Goal: Transaction & Acquisition: Download file/media

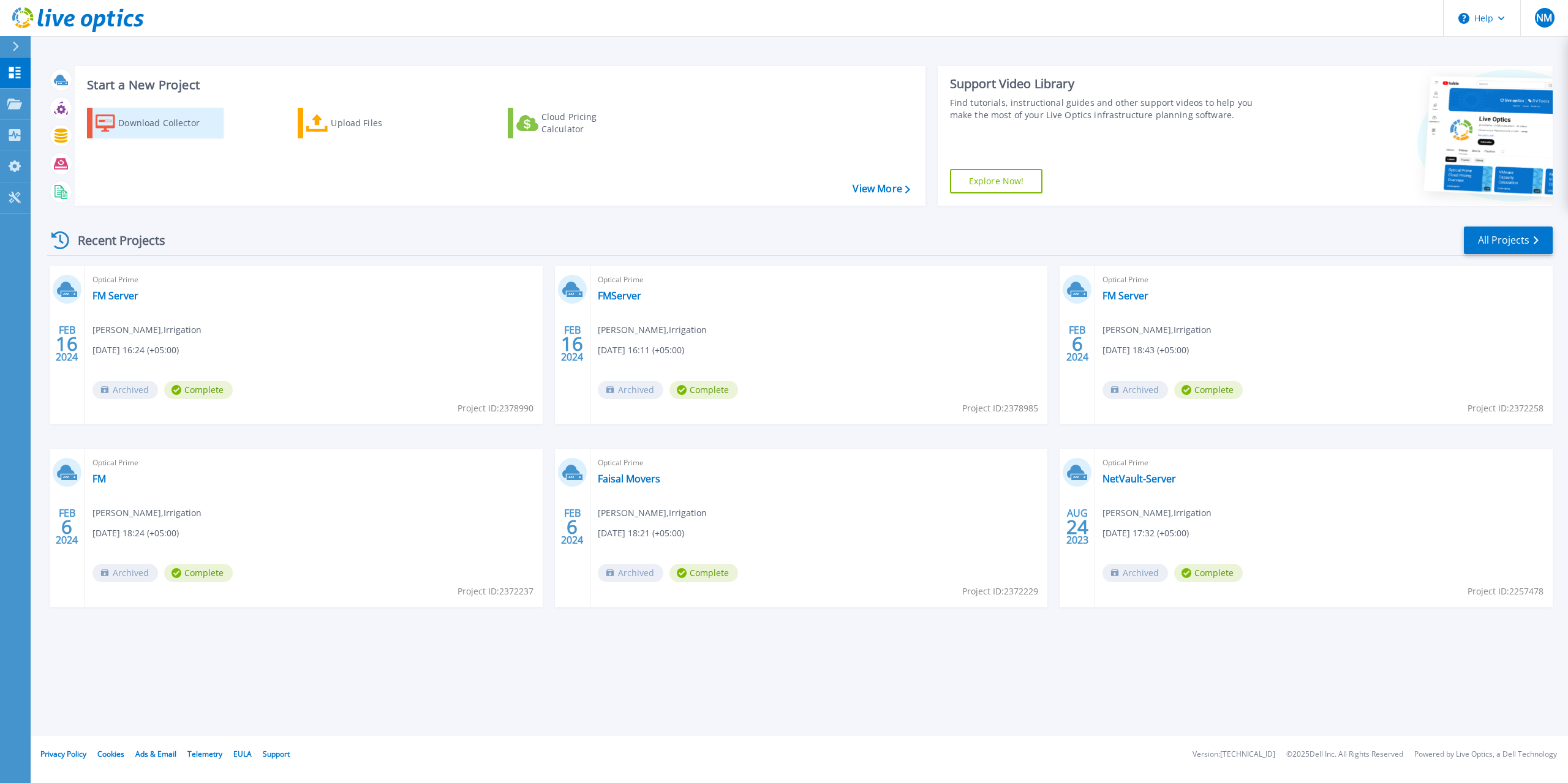
click at [176, 125] on div "Download Collector" at bounding box center [167, 123] width 98 height 25
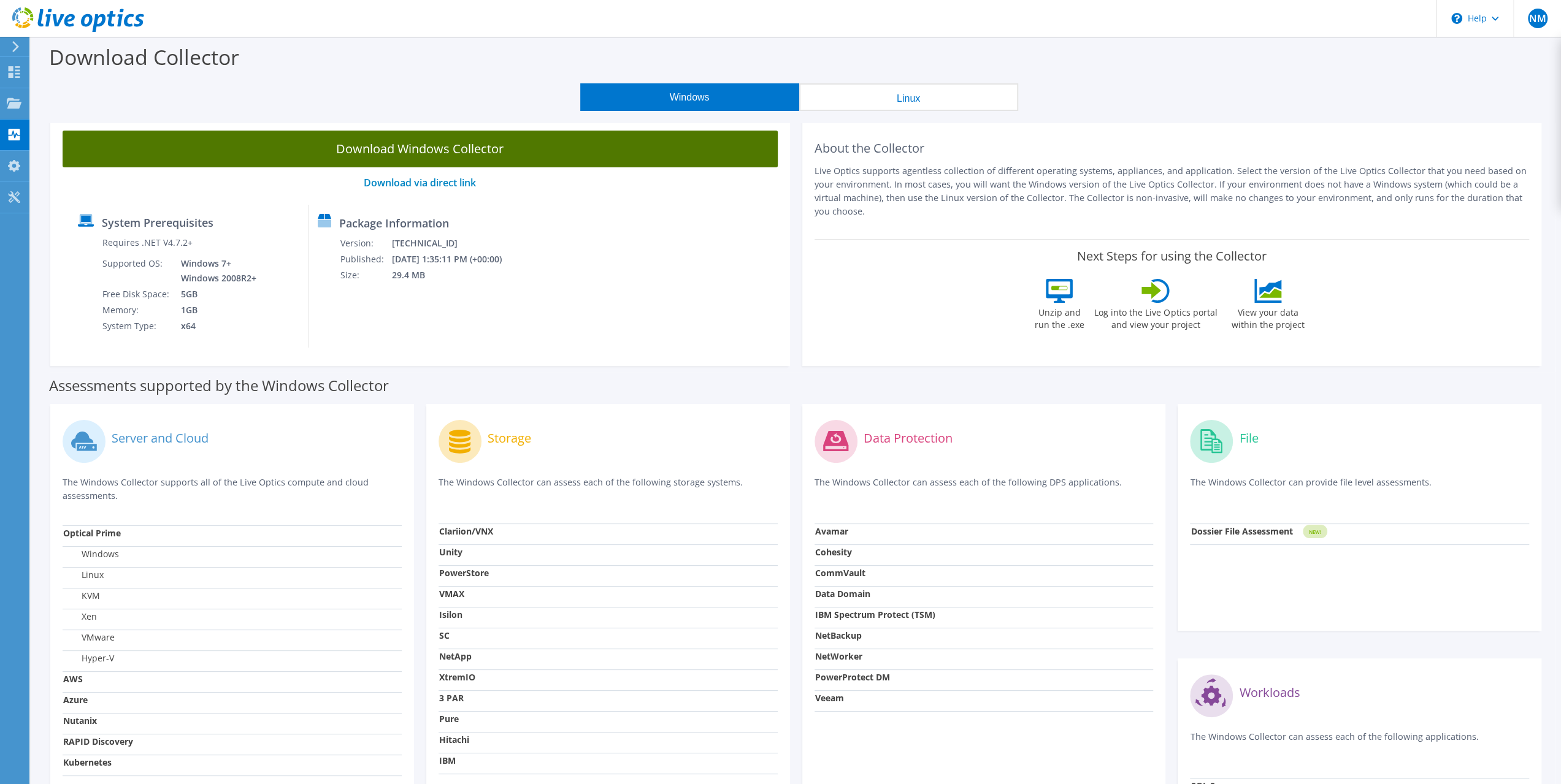
click at [488, 149] on link "Download Windows Collector" at bounding box center [420, 149] width 715 height 37
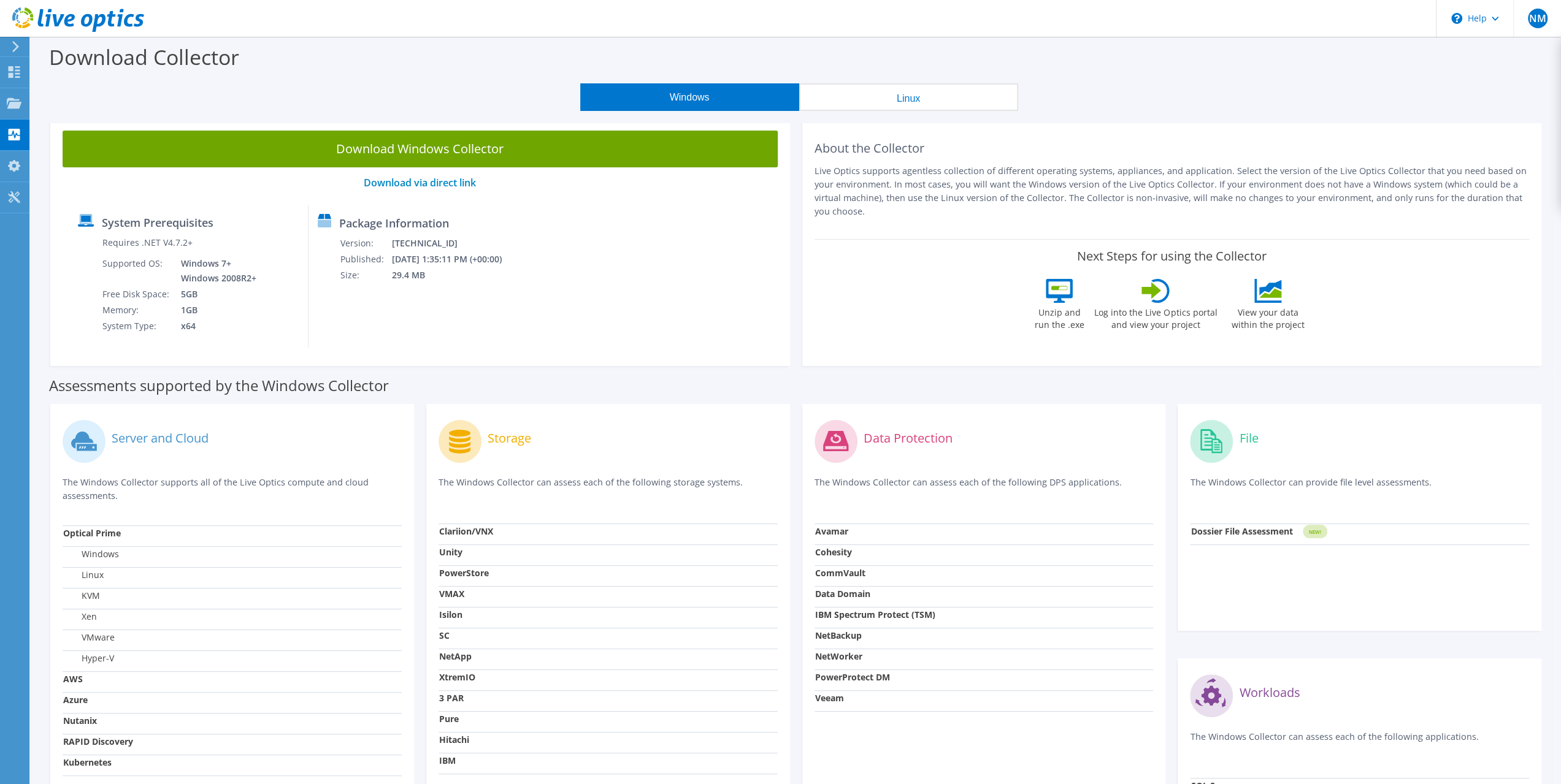
click at [1167, 92] on div "Windows Linux" at bounding box center [799, 97] width 1512 height 28
click at [395, 185] on link "Download via direct link" at bounding box center [420, 183] width 112 height 14
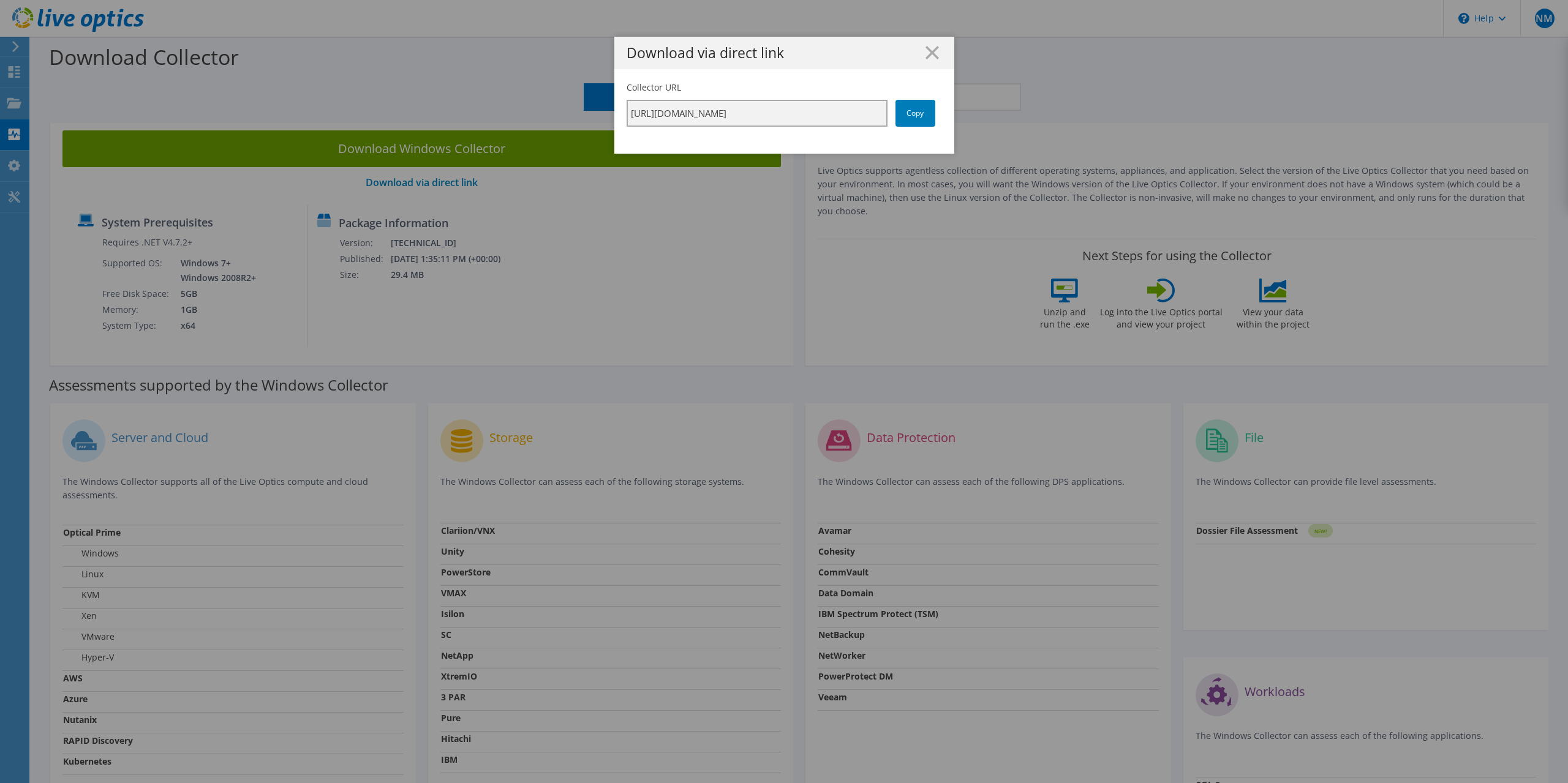
click at [804, 116] on input "[URL][DOMAIN_NAME]" at bounding box center [756, 113] width 261 height 27
click at [820, 114] on input "[URL][DOMAIN_NAME]" at bounding box center [756, 113] width 261 height 27
click at [904, 112] on link "Copy" at bounding box center [915, 113] width 40 height 27
click at [930, 50] on line at bounding box center [933, 53] width 12 height 12
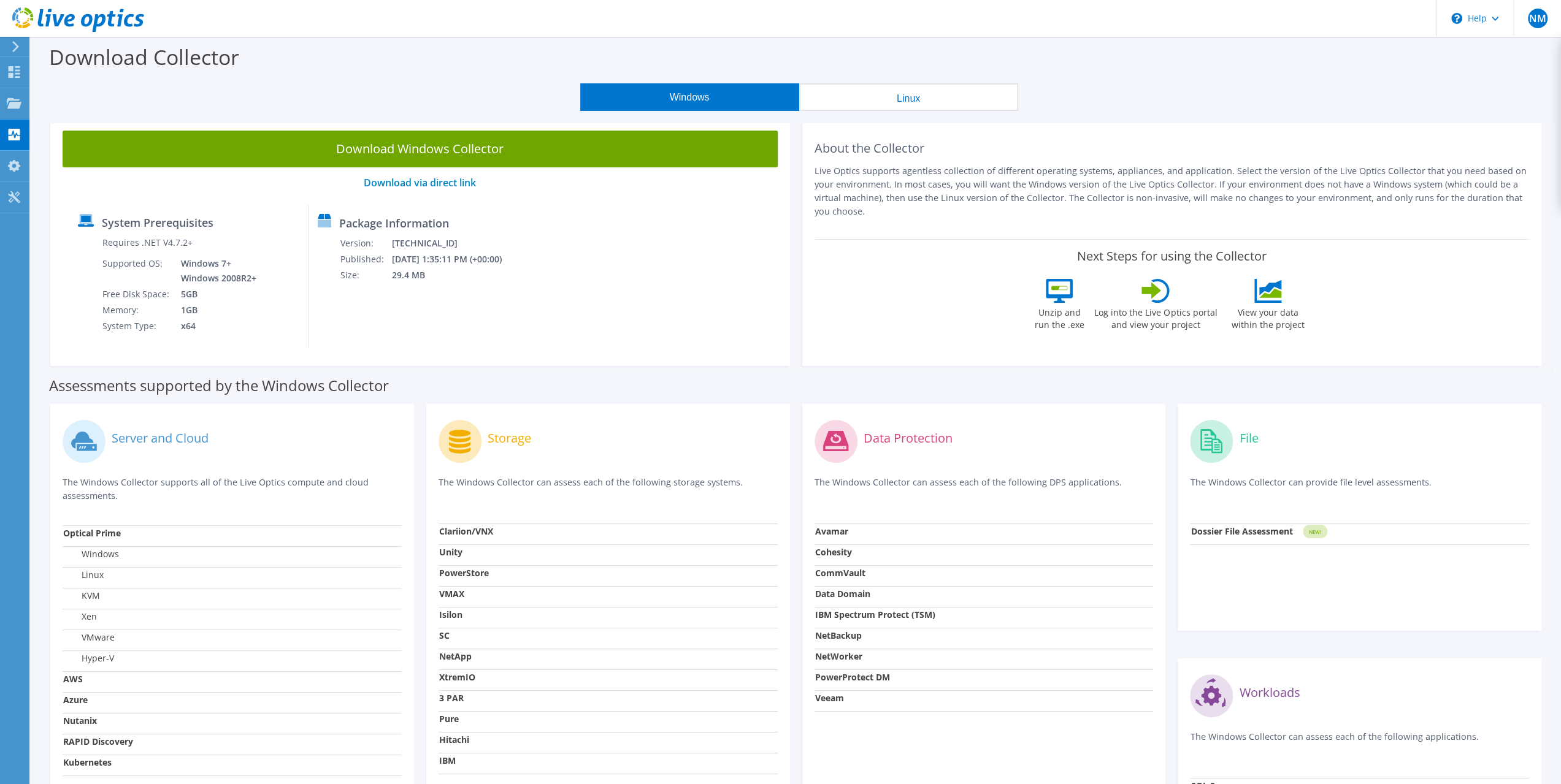
click at [434, 83] on div "Download Collector" at bounding box center [795, 60] width 1518 height 47
